Goal: Task Accomplishment & Management: Complete application form

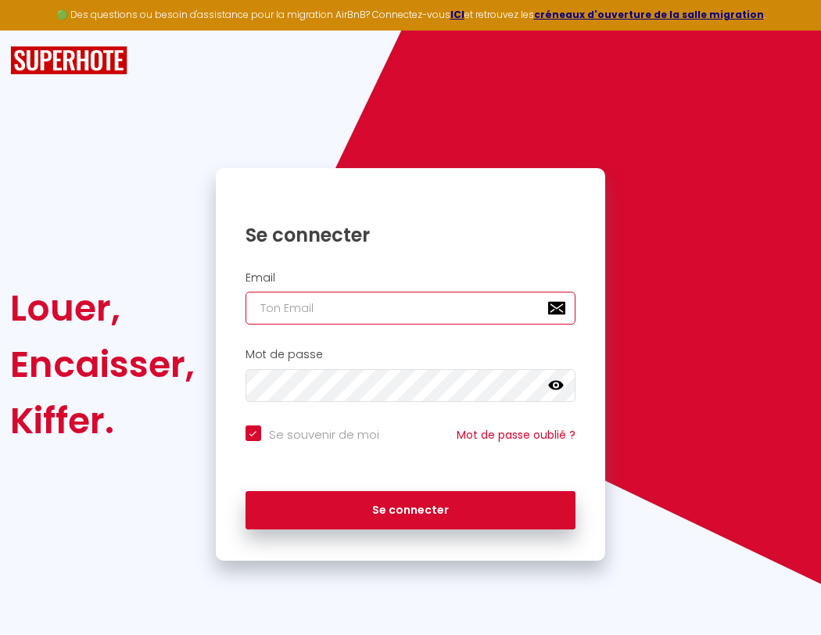
type input "s"
checkbox input "true"
type input "su"
checkbox input "true"
type input "sup"
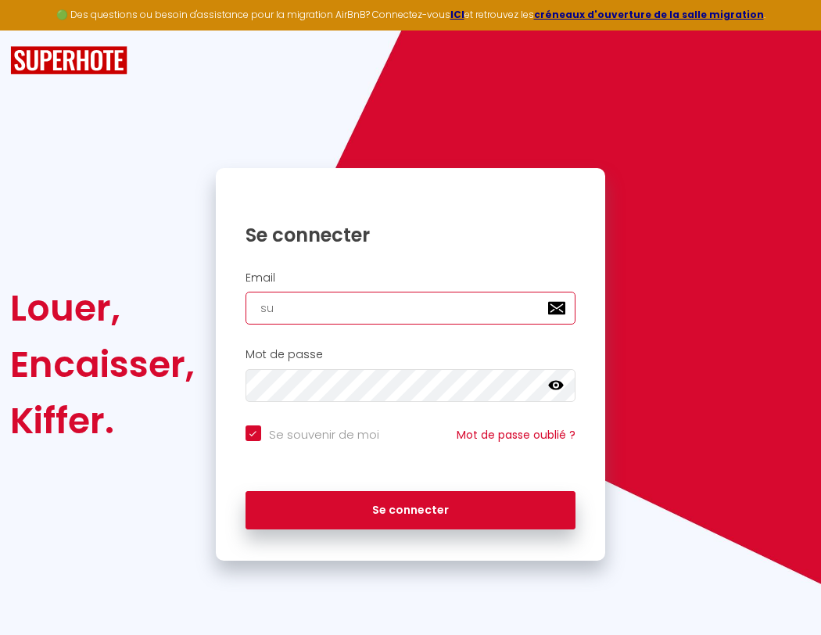
checkbox input "true"
type input "supe"
checkbox input "true"
type input "super"
checkbox input "true"
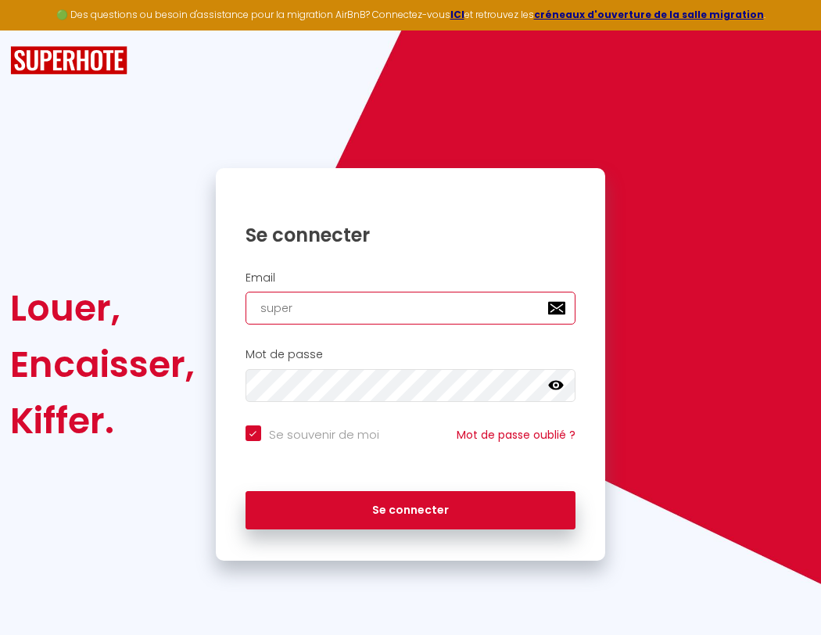
type input "superb"
checkbox input "true"
type input "superbo"
checkbox input "true"
type input "s"
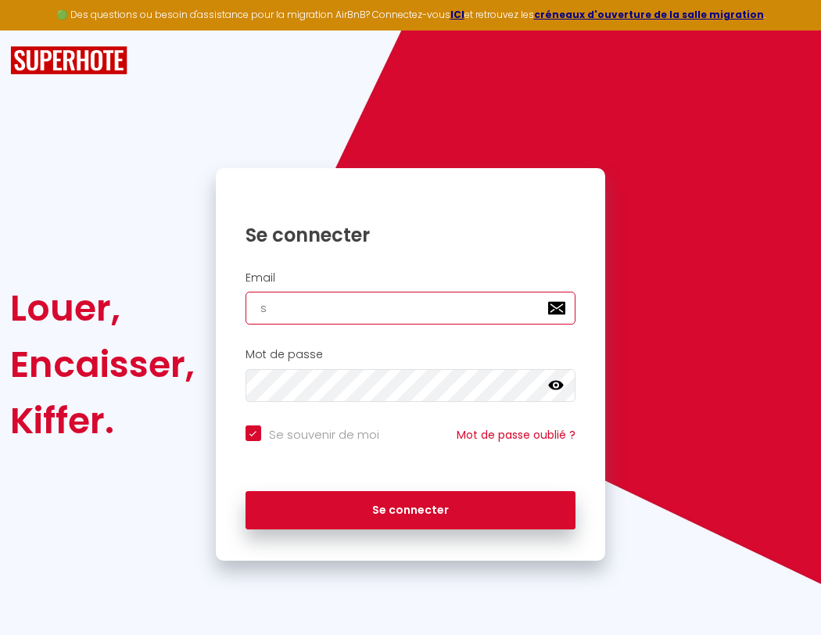
checkbox input "true"
type input "superbor"
checkbox input "true"
type input "su"
checkbox input "true"
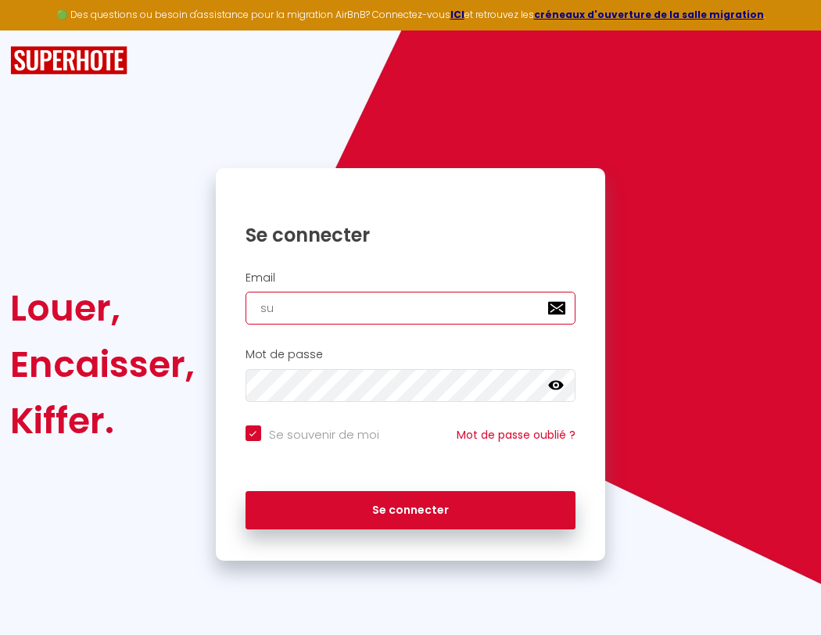
type input "superbord"
checkbox input "true"
type input "sup"
checkbox input "true"
type input "supe"
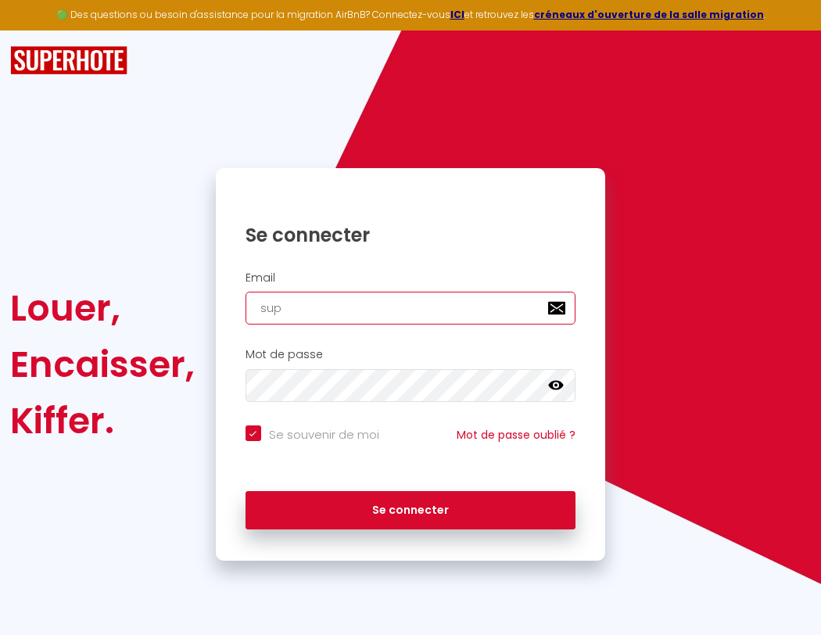
checkbox input "true"
type input "super"
checkbox input "true"
type input "superb"
checkbox input "true"
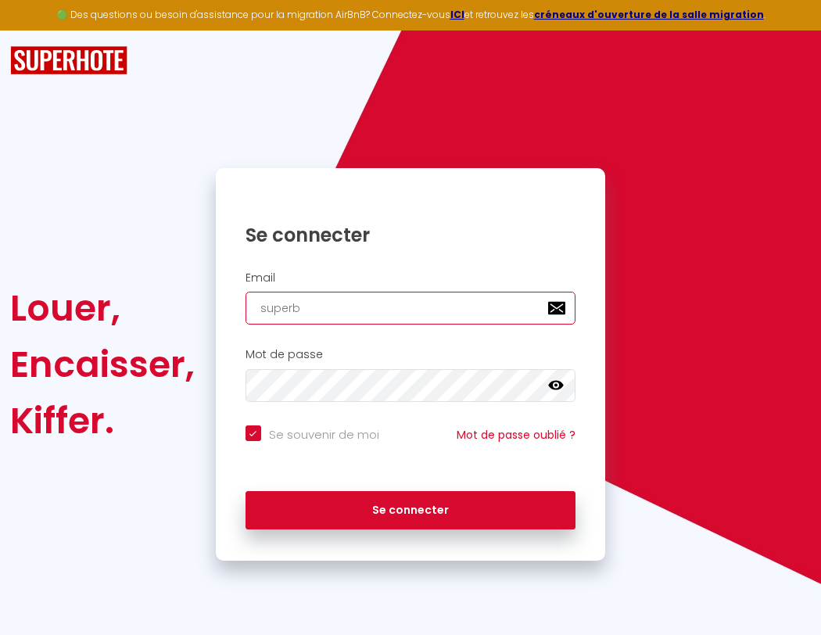
type input "superbordeaux"
checkbox input "true"
type input "superbo"
checkbox input "true"
type input "superbordeaux@"
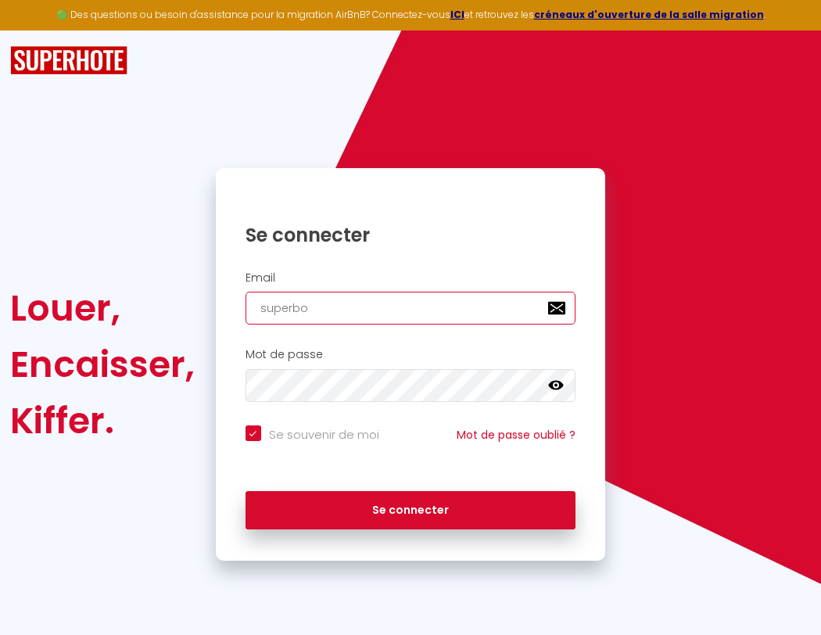
checkbox input "true"
type input "superbor"
checkbox input "true"
type input "s"
checkbox input "true"
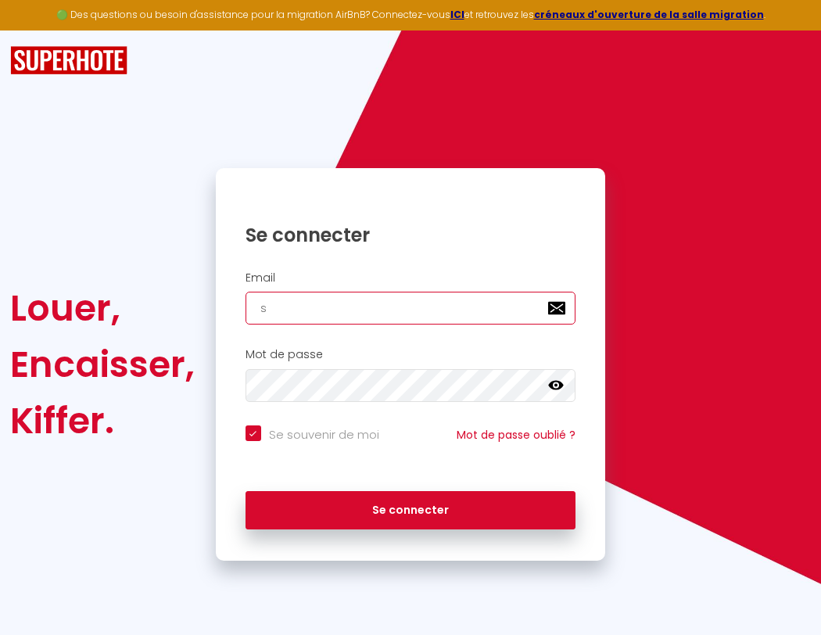
type input "superbordeaux@g"
checkbox input "true"
type input "su"
checkbox input "true"
type input "superbordeaux@gm"
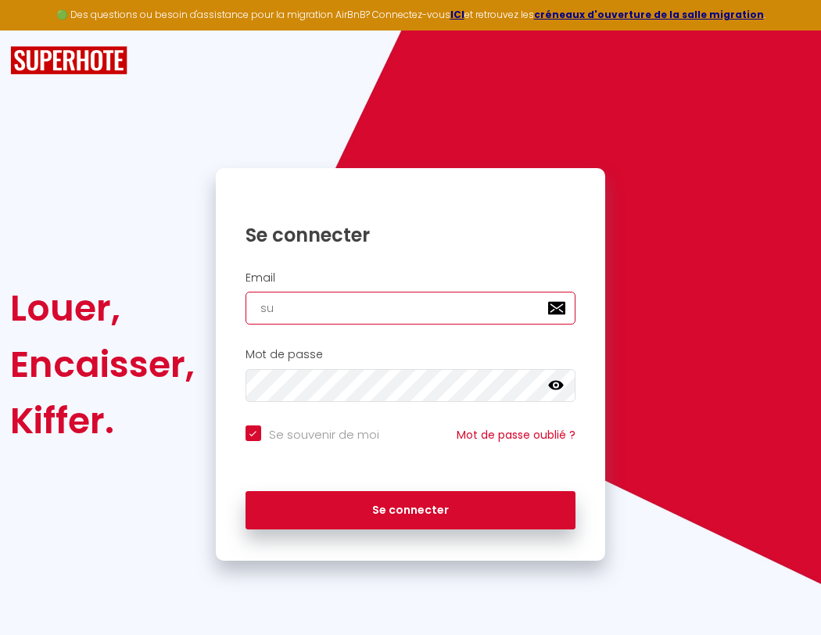
checkbox input "true"
type input "sup"
checkbox input "true"
type input "superbordeaux@gma"
checkbox input "true"
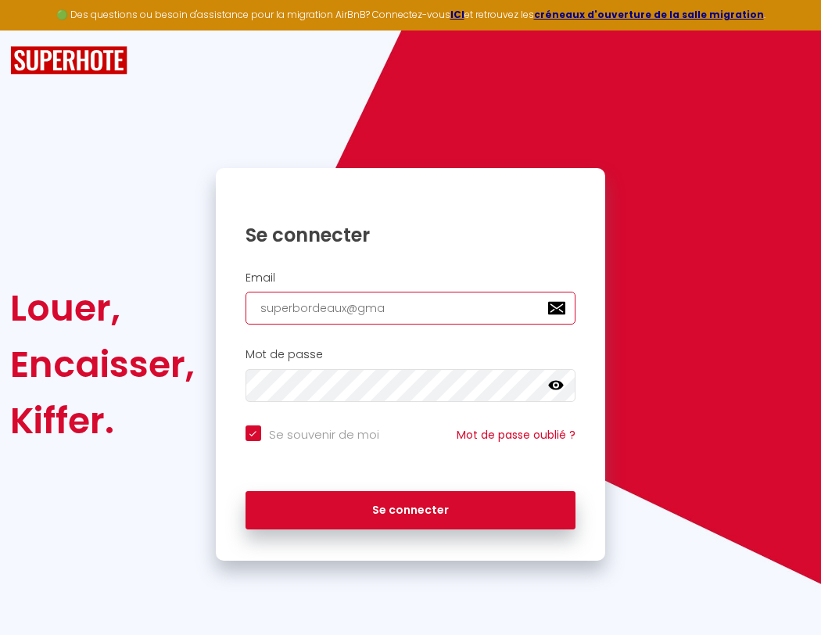
type input "supe"
checkbox input "true"
type input "superbordeaux@gmai"
checkbox input "true"
type input "super"
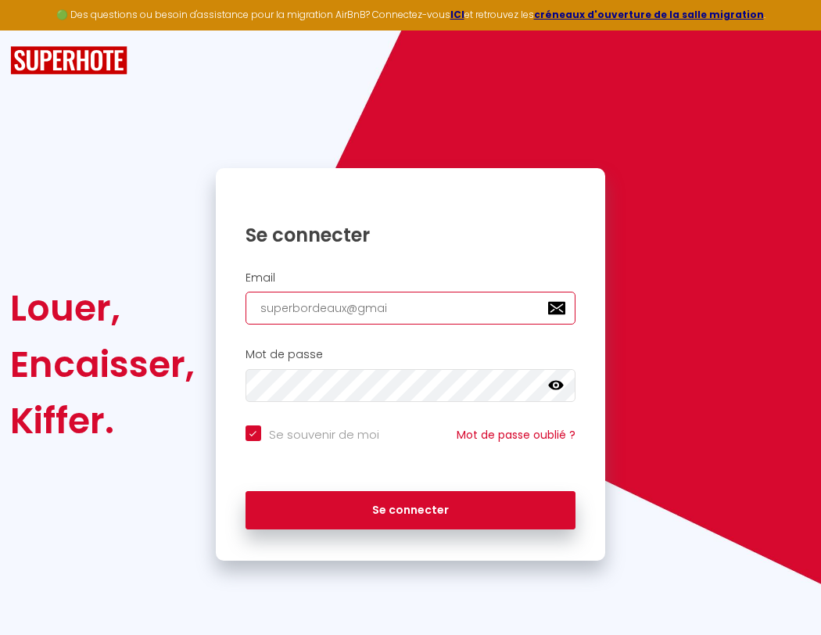
checkbox input "true"
type input "[EMAIL_ADDRESS]"
checkbox input "true"
type input "superb"
checkbox input "true"
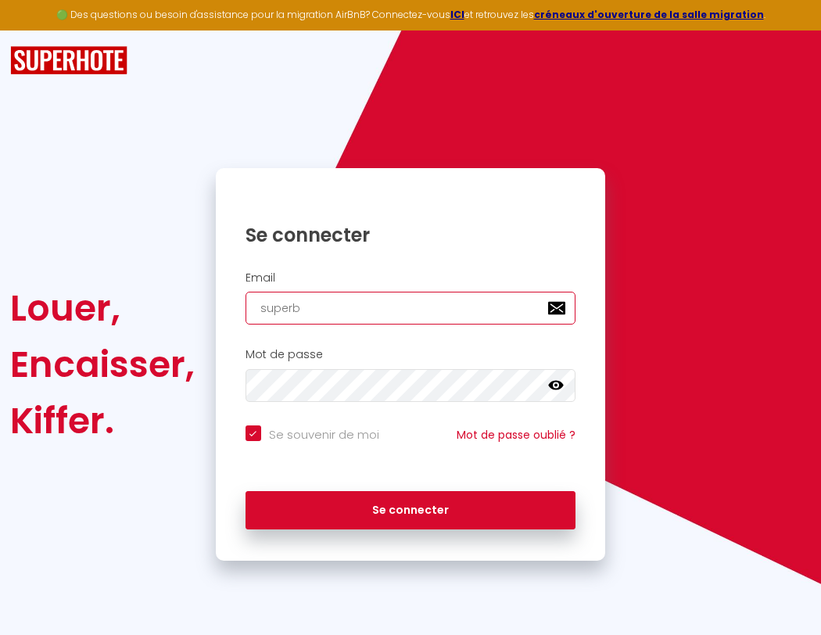
type input "[EMAIL_ADDRESS]."
checkbox input "true"
